Goal: Information Seeking & Learning: Find specific fact

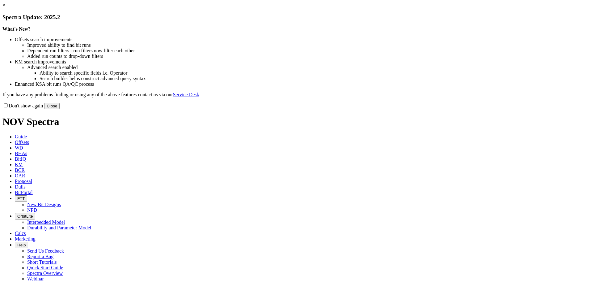
click at [60, 109] on button "Close" at bounding box center [51, 106] width 15 height 6
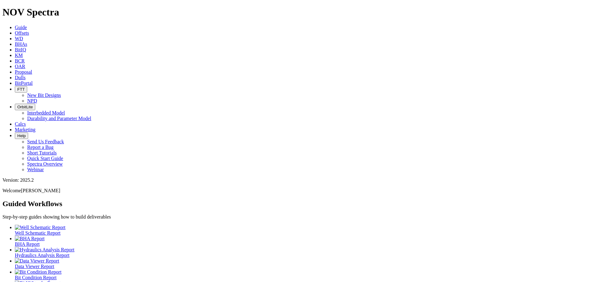
click at [29, 30] on span "Offsets" at bounding box center [22, 32] width 14 height 5
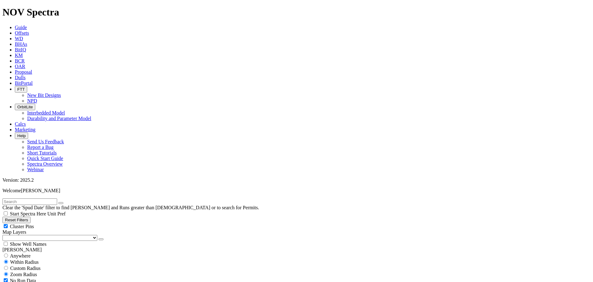
click at [36, 198] on input "text" at bounding box center [29, 201] width 55 height 6
type input "F"
click at [65, 202] on button "submit" at bounding box center [67, 203] width 5 height 2
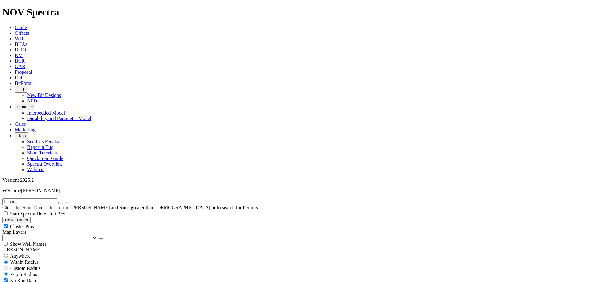
scroll to position [1051, 0]
drag, startPoint x: 44, startPoint y: 27, endPoint x: -25, endPoint y: 28, distance: 69.2
type input "[PERSON_NAME] 602"
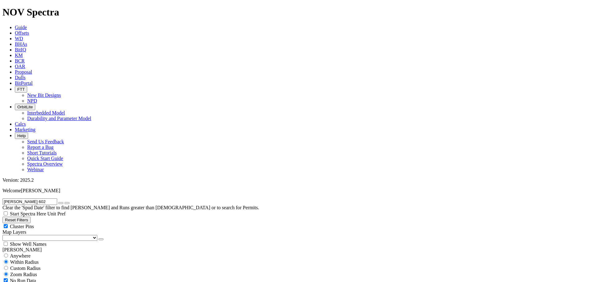
click at [61, 203] on icon "button" at bounding box center [61, 203] width 0 height 0
click at [56, 198] on input "text" at bounding box center [29, 201] width 55 height 6
type input "Hilcorp"
click at [65, 202] on button "submit" at bounding box center [67, 203] width 5 height 2
drag, startPoint x: 529, startPoint y: 43, endPoint x: 526, endPoint y: 45, distance: 4.0
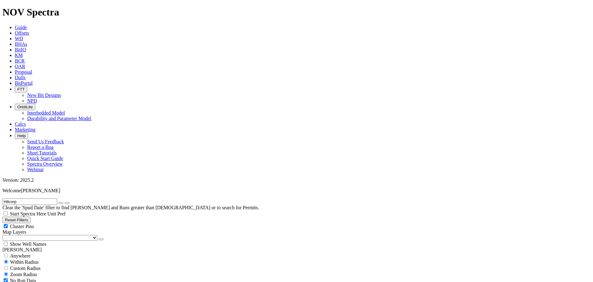
click at [61, 203] on icon "button" at bounding box center [61, 203] width 0 height 0
click at [42, 198] on input "text" at bounding box center [29, 201] width 55 height 6
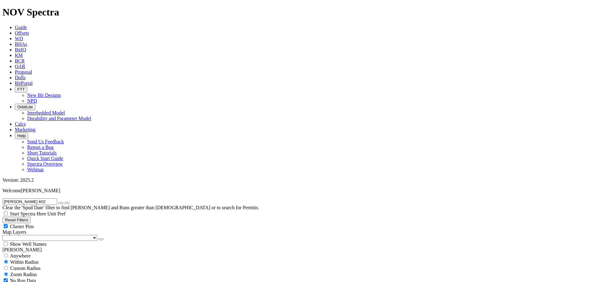
type input "[PERSON_NAME] 602"
click at [61, 203] on icon "button" at bounding box center [61, 203] width 0 height 0
